Goal: Contribute content

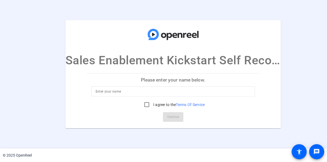
click at [135, 89] on input at bounding box center [173, 91] width 155 height 6
type input "[PERSON_NAME]"
click at [161, 137] on openreel-ugc-auth "Sales Enablement Kickstart Self Recording Please enter your name below. [PERSON…" at bounding box center [163, 74] width 327 height 149
click at [143, 104] on input "I agree to the Terms Of Service" at bounding box center [147, 104] width 11 height 11
checkbox input "true"
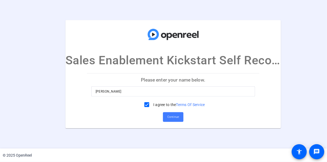
click at [174, 117] on span "Continue" at bounding box center [173, 117] width 12 height 8
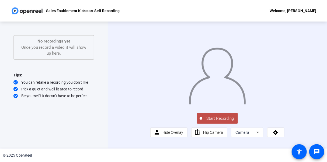
click at [150, 138] on div "Start Recording person Hide Overlay flip Flip Camera Camera" at bounding box center [217, 124] width 134 height 25
click at [212, 122] on span "Start Recording" at bounding box center [220, 119] width 36 height 6
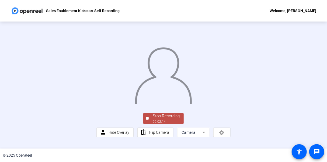
click at [132, 108] on div at bounding box center [164, 70] width 134 height 75
click at [157, 124] on span "Stop Recording 00:02:16" at bounding box center [166, 118] width 35 height 11
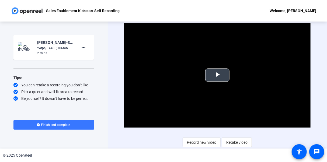
click at [218, 75] on span "Video Player" at bounding box center [218, 75] width 0 height 0
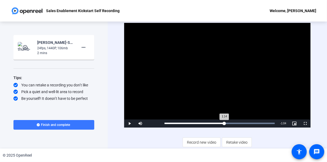
click at [223, 125] on div "Loaded : 100.00% 1:14 1:14" at bounding box center [220, 124] width 116 height 8
click at [131, 143] on div "Video Player is loading. Play Video Replay Mute Current Time 2:18 / Duration 2:…" at bounding box center [217, 85] width 187 height 125
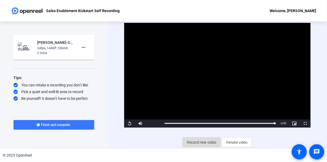
click at [199, 145] on span "Record new video" at bounding box center [201, 143] width 29 height 10
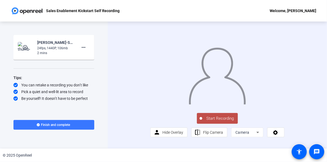
drag, startPoint x: 218, startPoint y: 134, endPoint x: 213, endPoint y: 132, distance: 5.1
click at [218, 122] on span "Start Recording" at bounding box center [220, 119] width 36 height 6
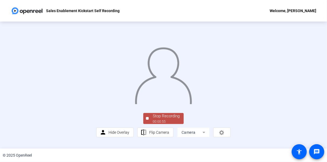
click at [97, 108] on div at bounding box center [164, 70] width 134 height 75
click at [153, 124] on div "00:00:56" at bounding box center [166, 121] width 27 height 5
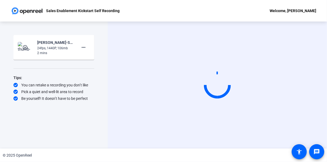
scroll to position [0, 0]
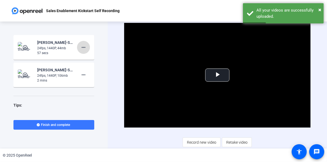
click at [83, 50] on mat-icon "more_horiz" at bounding box center [83, 47] width 6 height 6
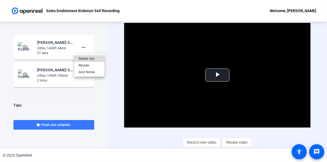
click at [87, 59] on span "Delete clip" at bounding box center [90, 59] width 22 height 6
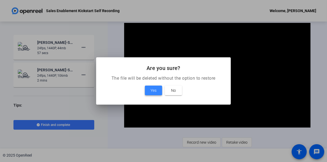
click at [153, 91] on span "Yes" at bounding box center [154, 90] width 6 height 6
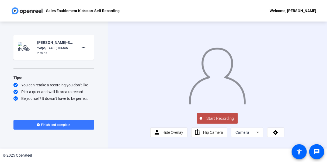
click at [208, 122] on span "Start Recording" at bounding box center [220, 119] width 36 height 6
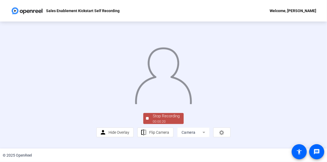
click at [97, 107] on div at bounding box center [164, 70] width 134 height 75
click at [162, 119] on div "Stop Recording" at bounding box center [166, 116] width 27 height 6
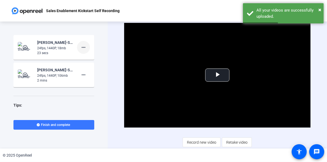
click at [83, 47] on mat-icon "more_horiz" at bounding box center [83, 47] width 6 height 6
click at [90, 58] on span "Delete clip" at bounding box center [90, 59] width 22 height 6
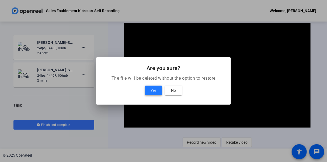
click at [151, 90] on span "Yes" at bounding box center [154, 90] width 6 height 6
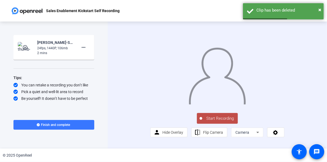
click at [218, 122] on span "Start Recording" at bounding box center [220, 119] width 36 height 6
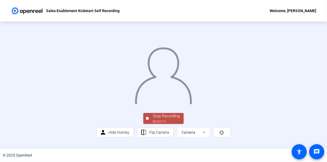
click at [97, 108] on div at bounding box center [164, 70] width 134 height 75
click at [165, 124] on div "00:02:19" at bounding box center [166, 121] width 27 height 5
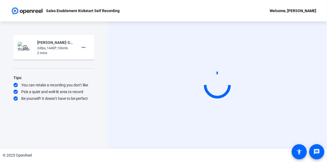
scroll to position [0, 0]
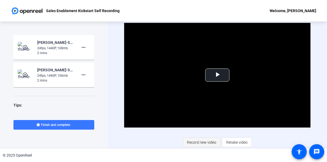
click at [201, 140] on span "Record new video" at bounding box center [201, 143] width 29 height 10
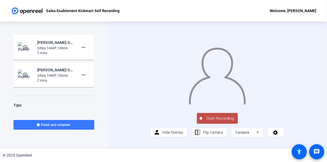
click at [219, 122] on span "Start Recording" at bounding box center [220, 119] width 36 height 6
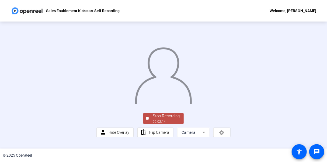
click at [97, 89] on div at bounding box center [164, 70] width 134 height 75
click at [170, 119] on div "Stop Recording" at bounding box center [166, 116] width 27 height 6
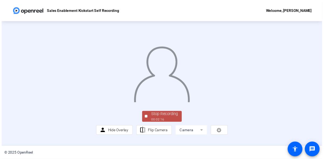
scroll to position [0, 0]
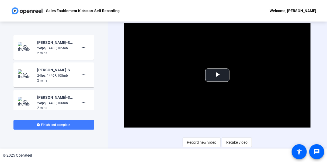
click at [68, 126] on span "Finish and complete" at bounding box center [55, 125] width 29 height 4
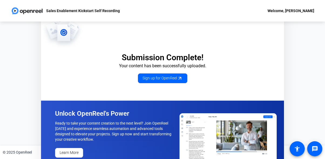
click at [8, 86] on div "Submission Complete! Your content has been successfully uploaded. Sign up for O…" at bounding box center [162, 84] width 325 height 124
click at [30, 121] on div "Submission Complete! Your content has been successfully uploaded. Sign up for O…" at bounding box center [162, 84] width 325 height 124
